Goal: Task Accomplishment & Management: Use online tool/utility

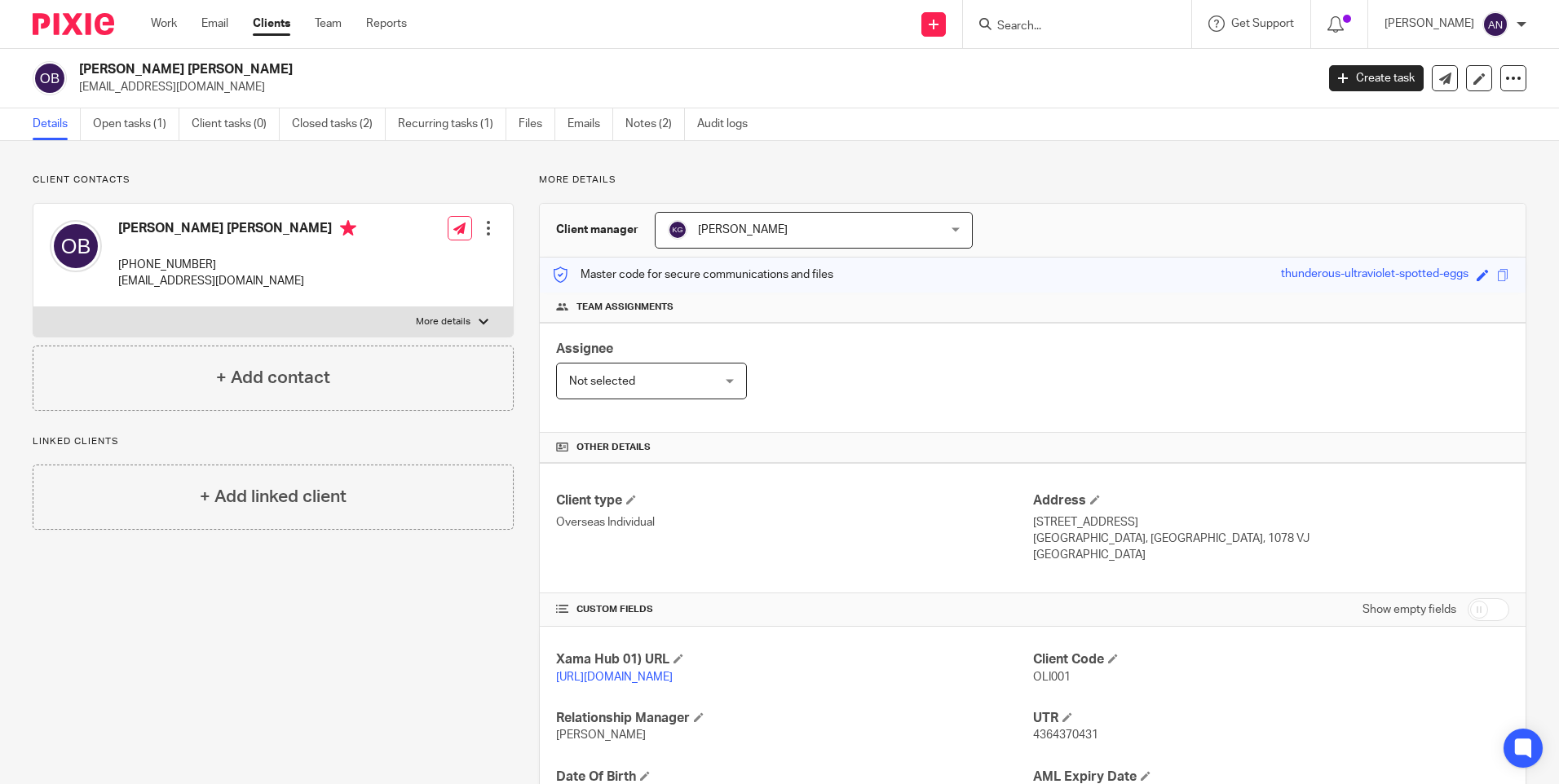
click at [774, 25] on input "Search" at bounding box center [1069, 27] width 147 height 15
click at [167, 22] on link "Work" at bounding box center [164, 23] width 26 height 16
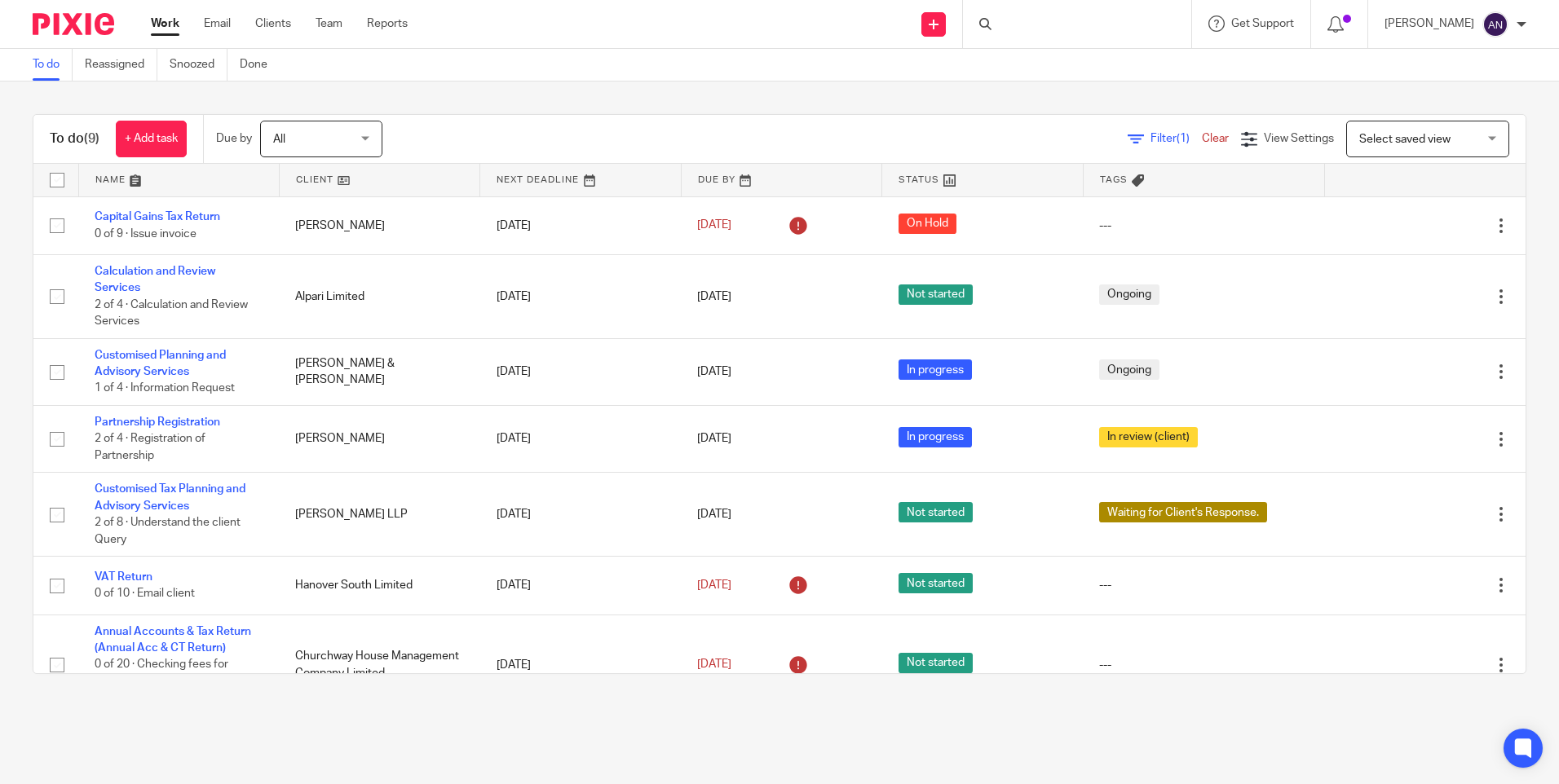
click at [575, 101] on div "To do (9) + Add task Due by All All [DATE] [DATE] This week Next week This mont…" at bounding box center [779, 395] width 1559 height 625
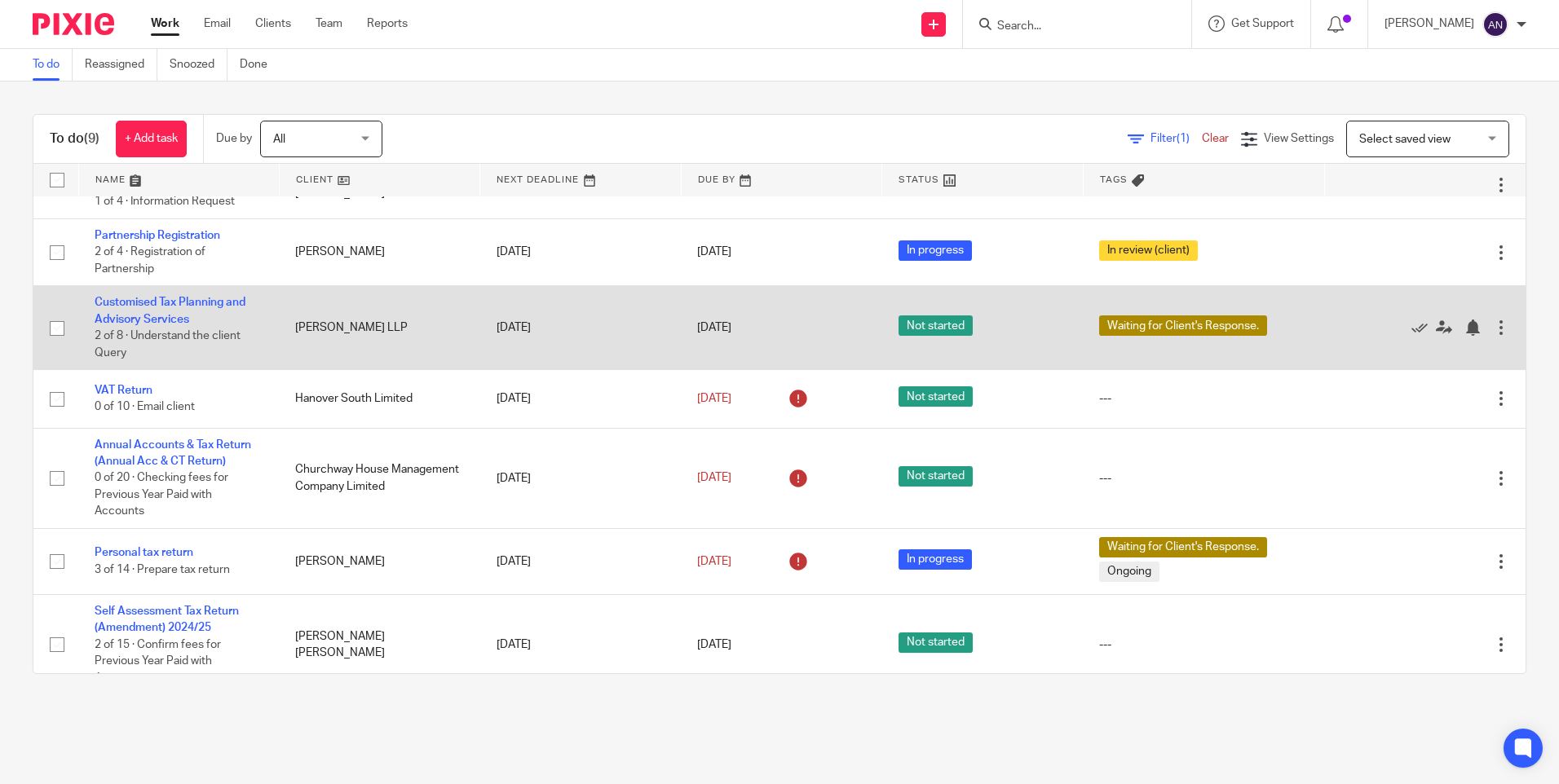
scroll to position [208, 0]
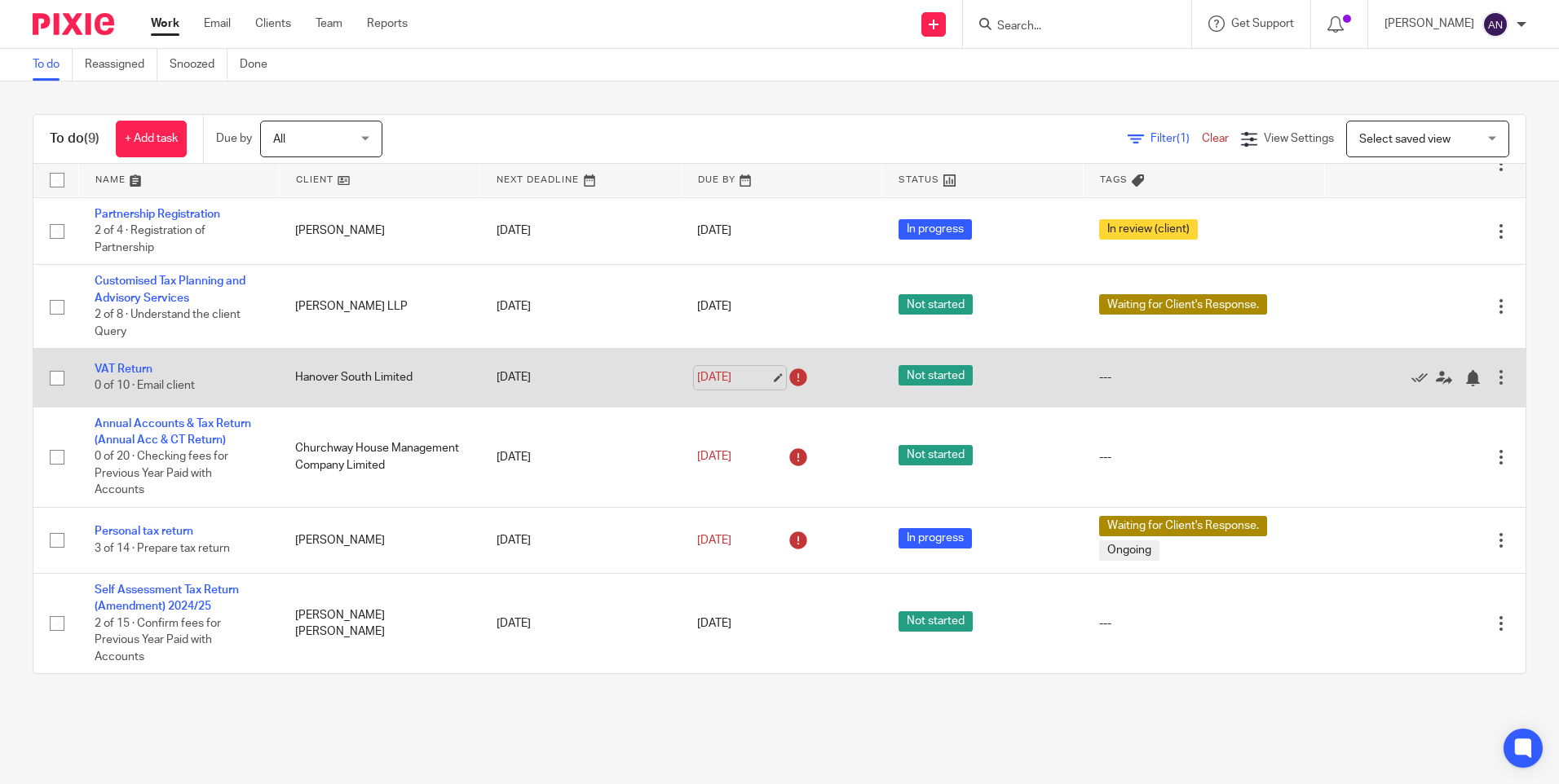
click at [745, 376] on link "[DATE]" at bounding box center [733, 378] width 73 height 17
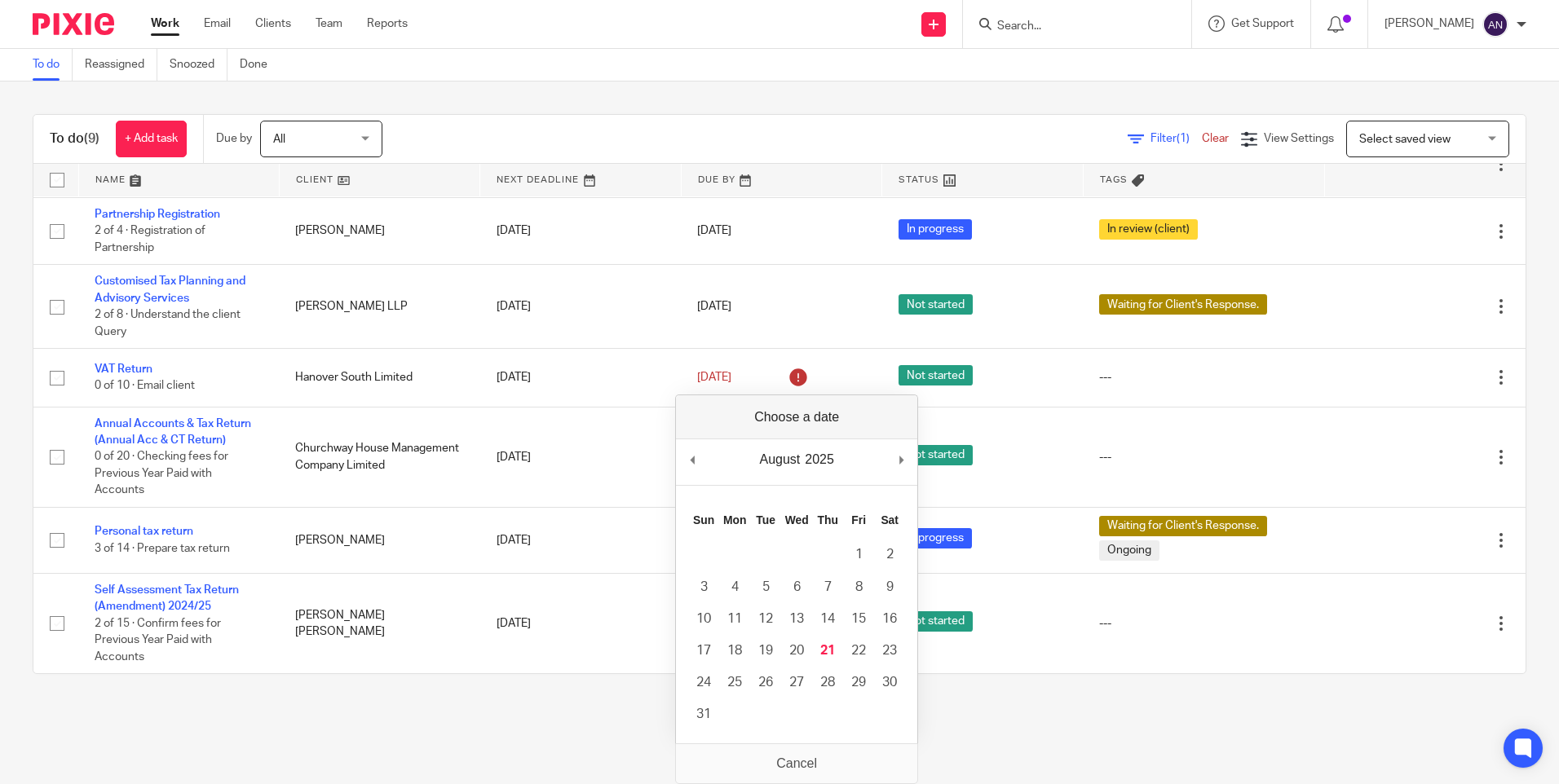
click at [880, 144] on div "Filter (1) Clear View Settings View Settings (1) Filters Clear Save Manage save…" at bounding box center [969, 139] width 1115 height 37
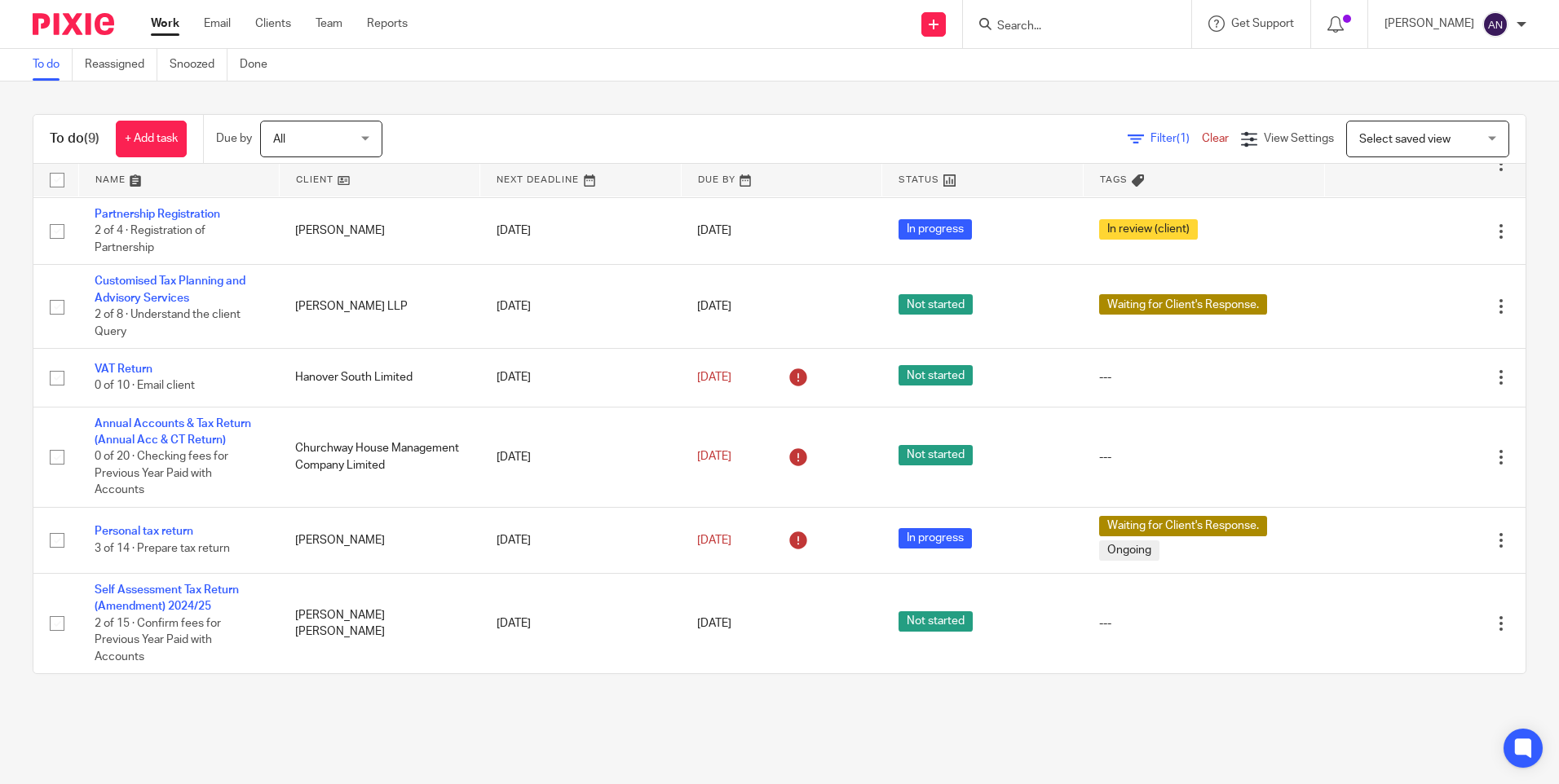
click at [542, 721] on main "To do Reassigned Snoozed Done To do (9) + Add task Due by All All [DATE] [DATE]…" at bounding box center [779, 392] width 1559 height 784
click at [557, 738] on main "To do Reassigned Snoozed Done To do (9) + Add task Due by All All [DATE] [DATE]…" at bounding box center [779, 392] width 1559 height 784
click at [1007, 101] on div "To do (9) + Add task Due by All All [DATE] [DATE] This week Next week This mont…" at bounding box center [779, 395] width 1559 height 625
click at [1015, 102] on div "To do (9) + Add task Due by All All [DATE] [DATE] This week Next week This mont…" at bounding box center [779, 395] width 1559 height 625
click at [1092, 97] on div "To do (9) + Add task Due by All All [DATE] [DATE] This week Next week This mont…" at bounding box center [779, 395] width 1559 height 625
